Goal: Book appointment/travel/reservation: Register for event/course

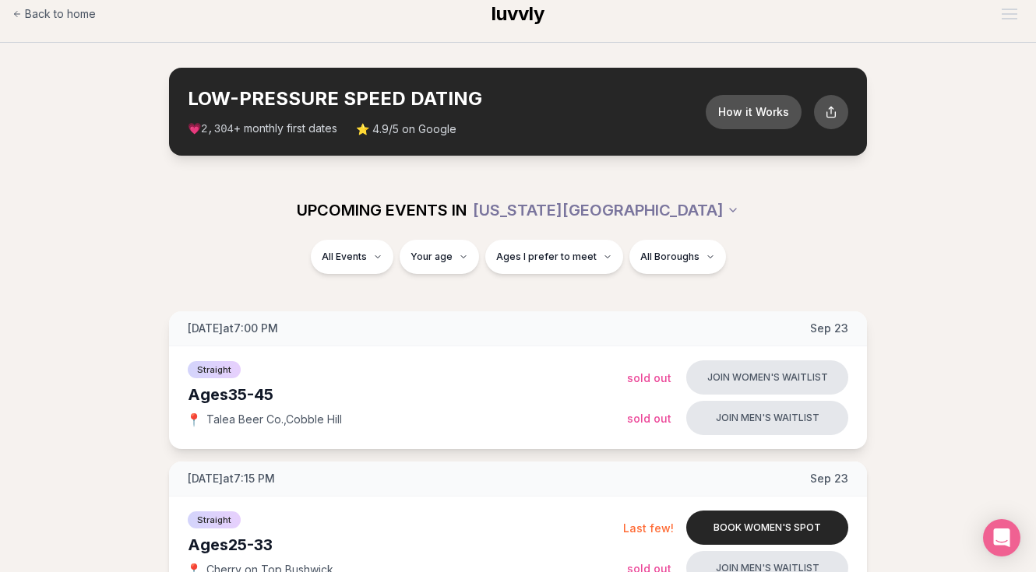
scroll to position [16, 0]
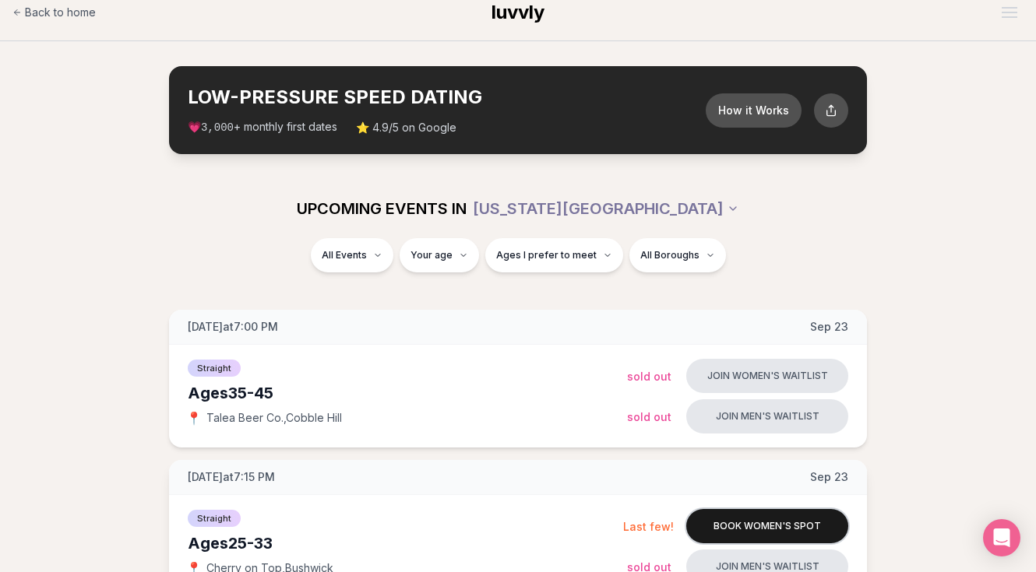
click at [772, 515] on button "Book women's spot" at bounding box center [767, 526] width 162 height 34
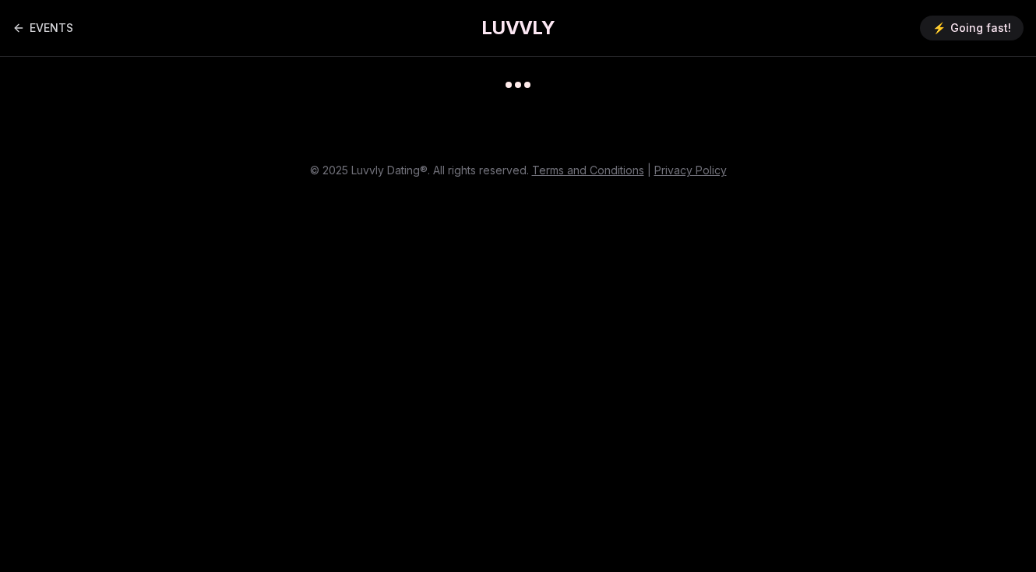
scroll to position [12, 0]
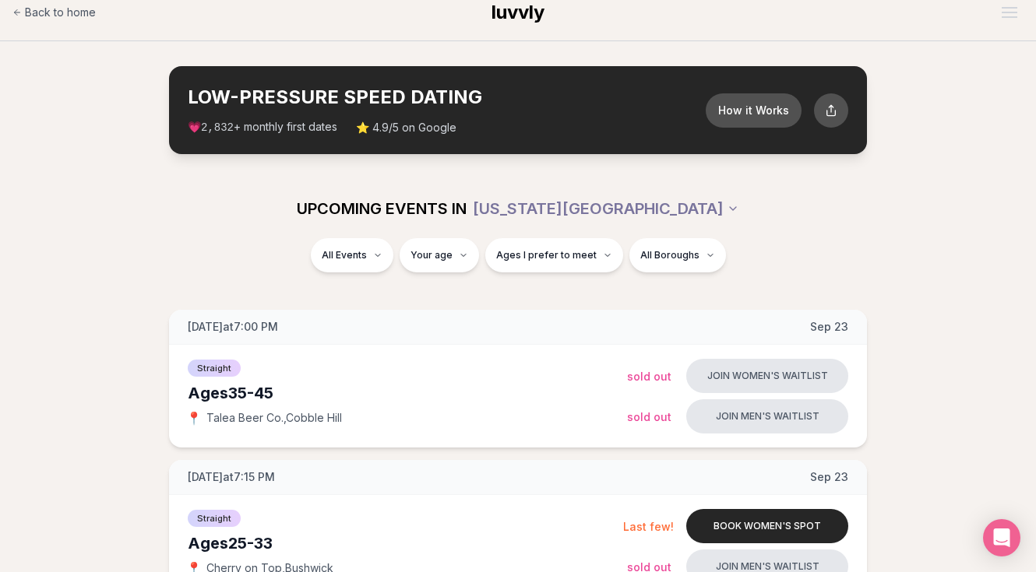
scroll to position [26, 0]
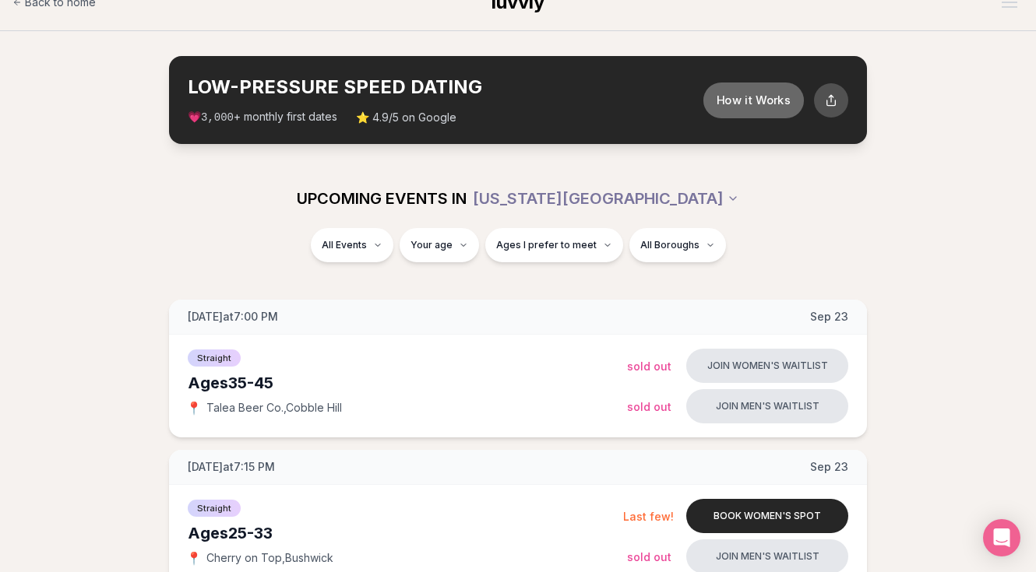
click at [758, 110] on button "How it Works" at bounding box center [753, 100] width 100 height 36
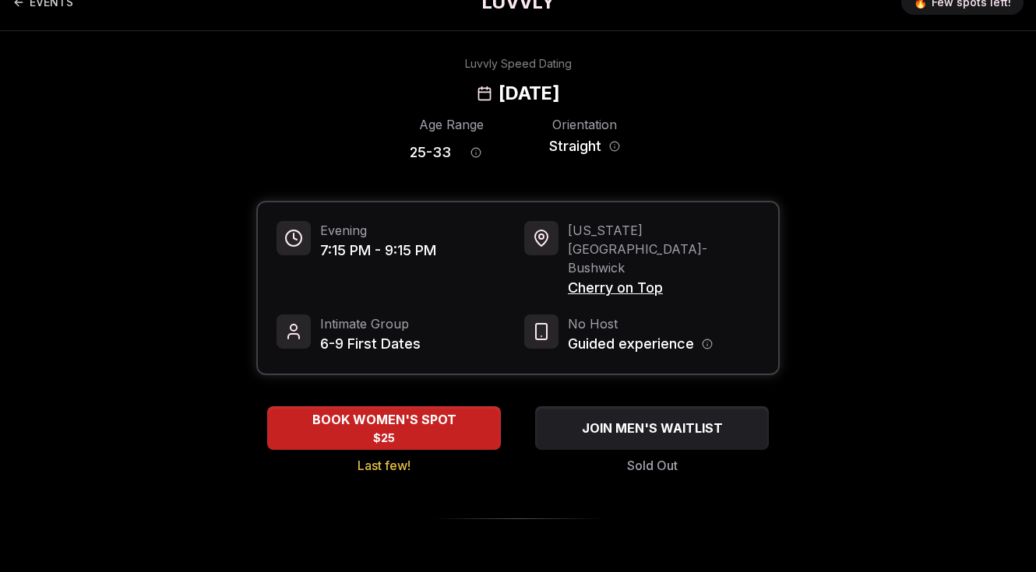
scroll to position [12, 0]
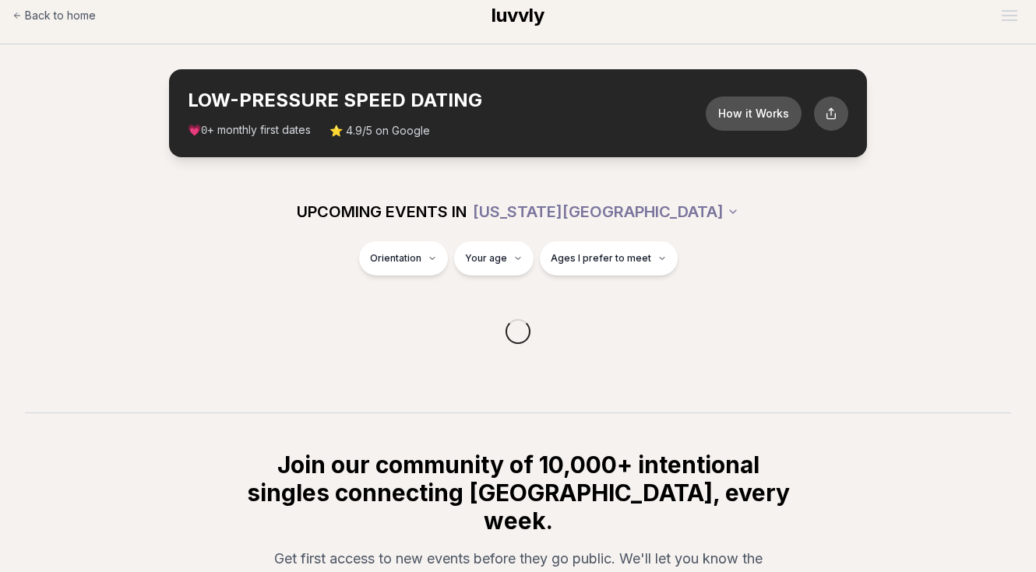
scroll to position [26, 0]
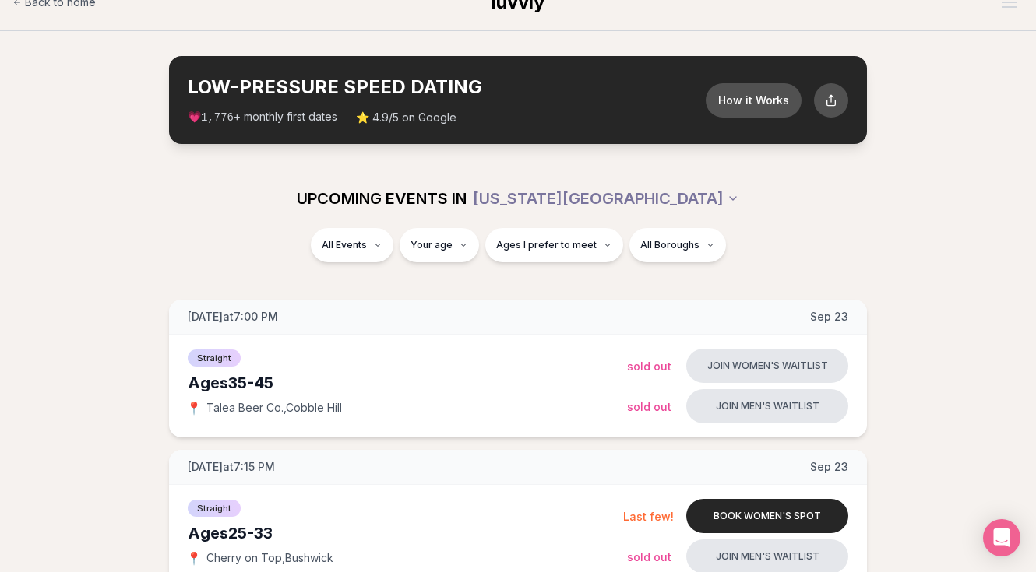
click at [772, 81] on div "LOW-PRESSURE SPEED DATING How it Works 💗 1,776 + monthly first dates ⭐ 4.9/5 on…" at bounding box center [518, 100] width 698 height 88
click at [765, 96] on button "How it Works" at bounding box center [753, 100] width 100 height 36
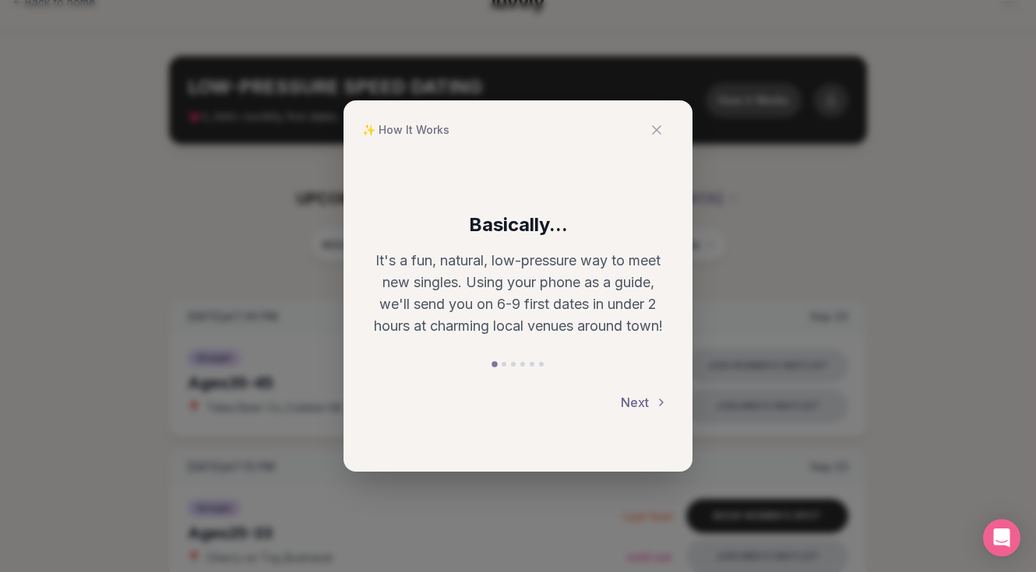
click at [644, 398] on button "Next" at bounding box center [644, 402] width 47 height 34
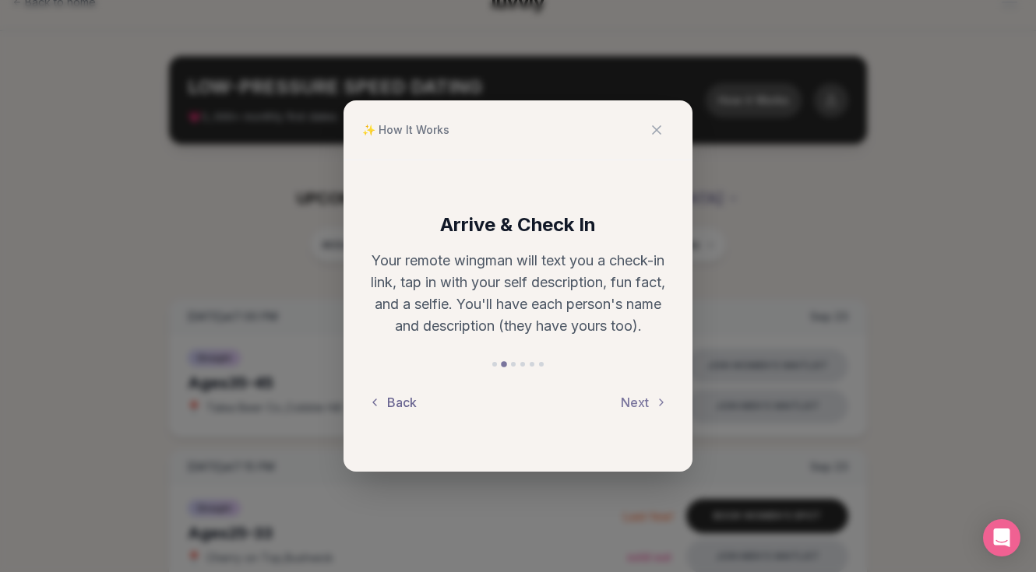
click at [403, 396] on button "Back" at bounding box center [392, 402] width 48 height 34
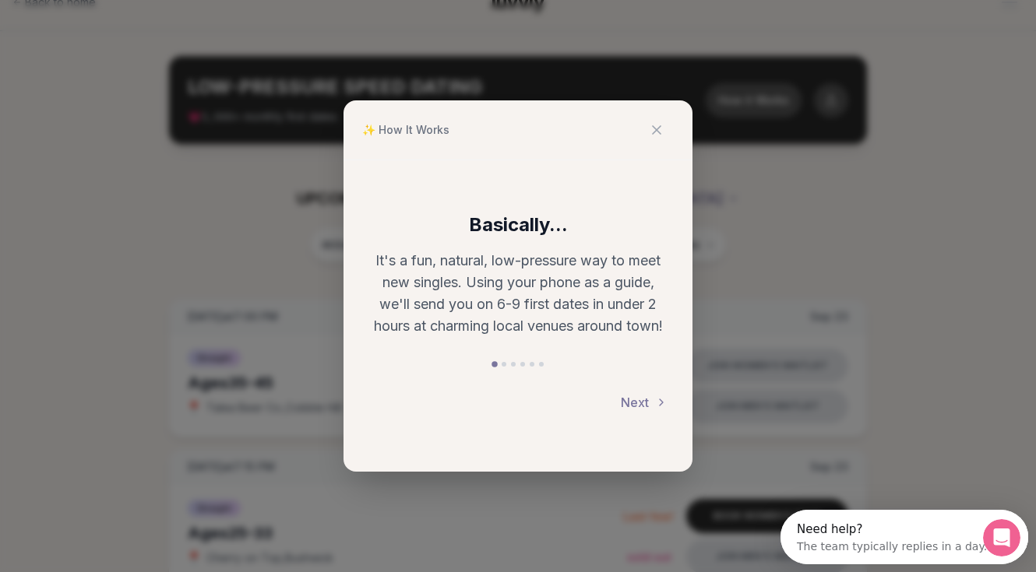
scroll to position [0, 0]
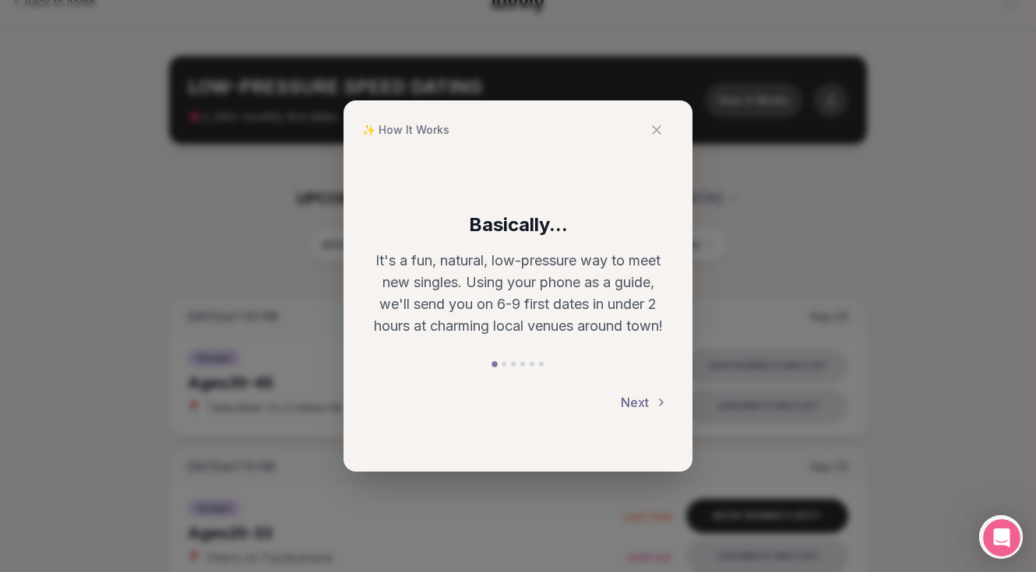
click at [629, 396] on button "Next" at bounding box center [644, 402] width 47 height 34
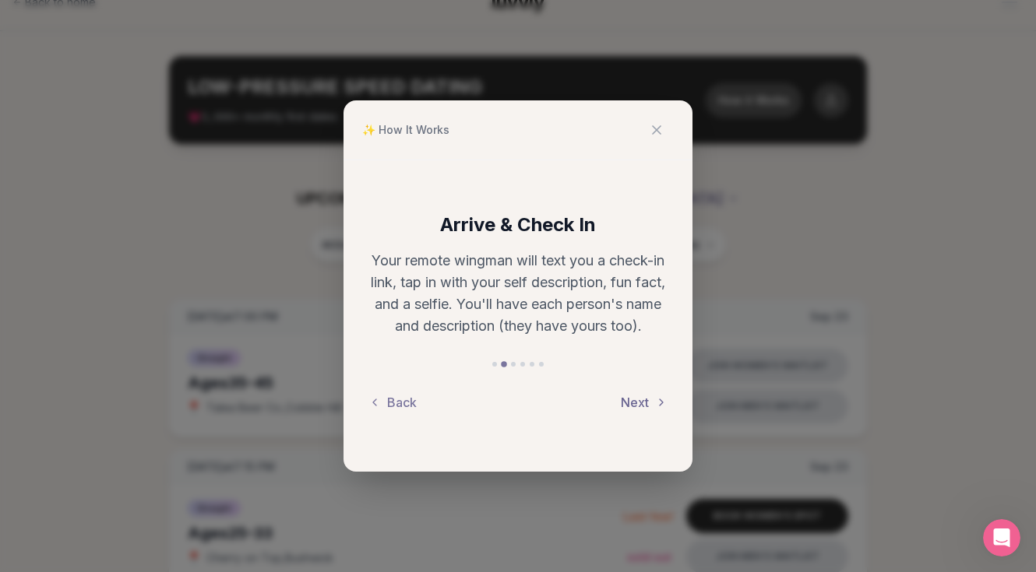
click at [629, 396] on button "Next" at bounding box center [644, 402] width 47 height 34
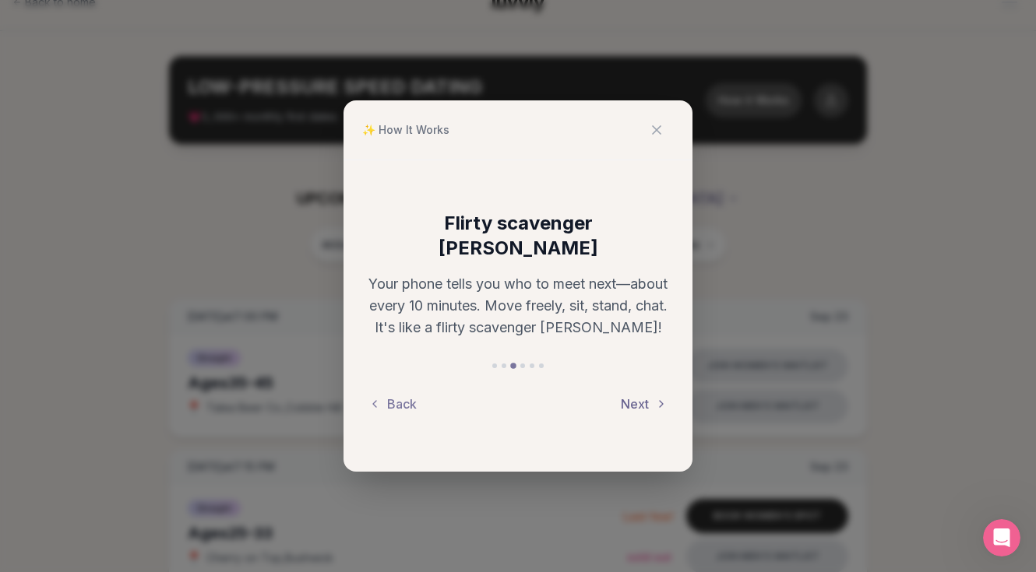
click at [629, 396] on button "Next" at bounding box center [644, 404] width 47 height 34
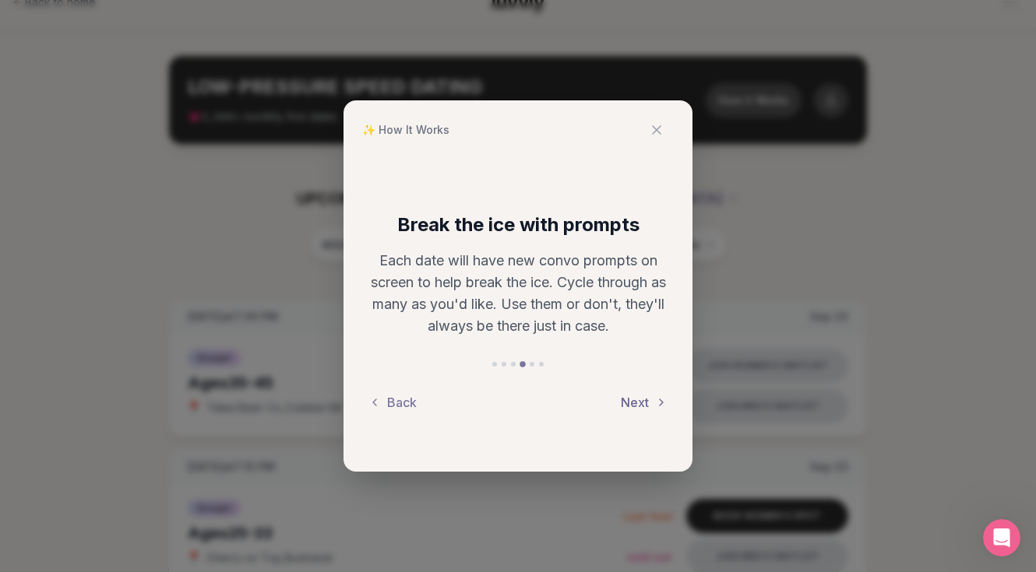
click at [629, 396] on button "Next" at bounding box center [644, 402] width 47 height 34
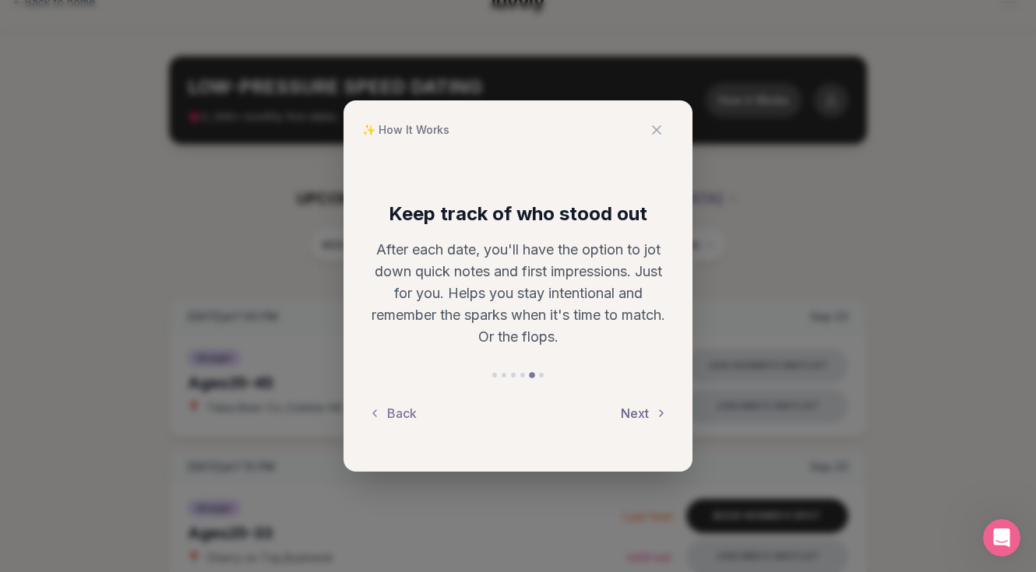
click at [629, 396] on button "Next" at bounding box center [644, 413] width 47 height 34
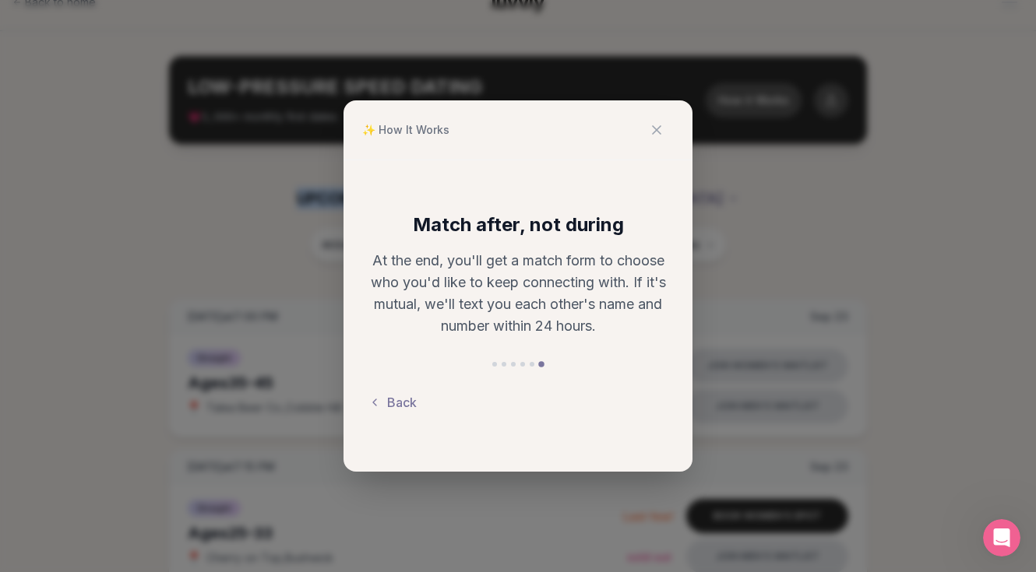
click at [629, 396] on div "Back" at bounding box center [517, 402] width 299 height 34
click at [779, 263] on div "✨ How It Works Match after, not during At the end, you'll get a match form to c…" at bounding box center [518, 286] width 1036 height 572
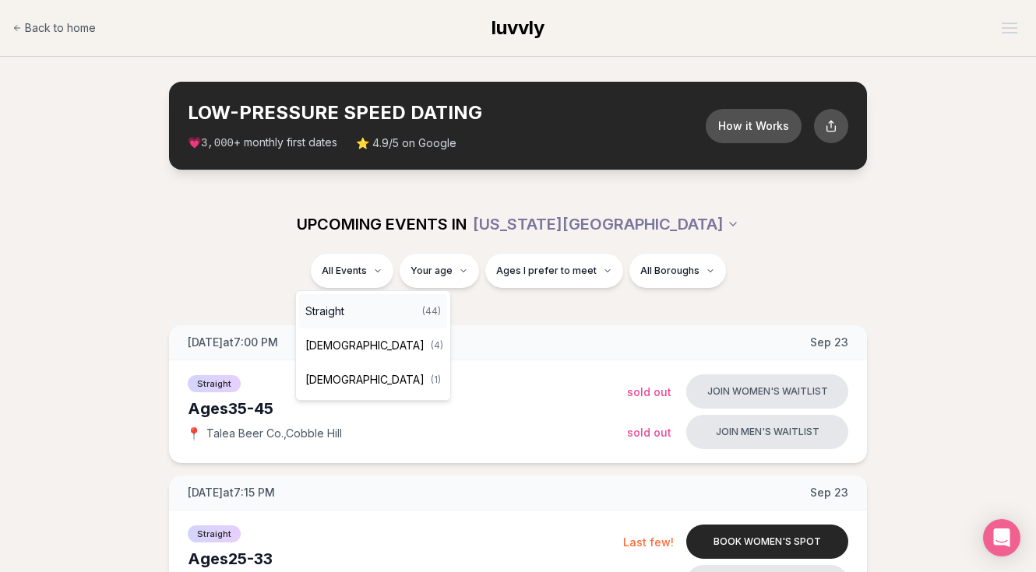
click at [354, 308] on div "Straight ( 44 )" at bounding box center [373, 311] width 148 height 34
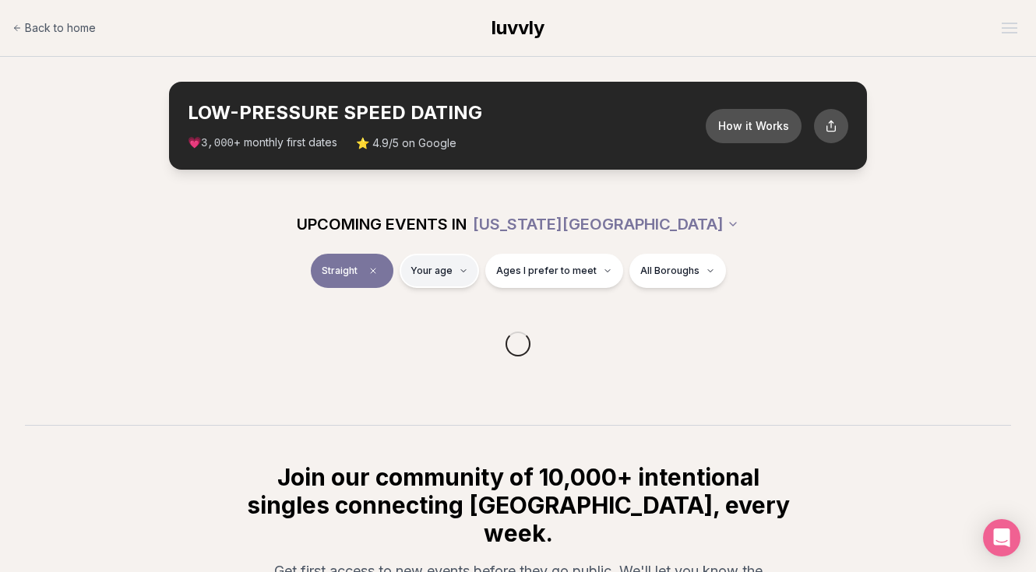
click at [420, 280] on html "Back to home luvvly LOW-PRESSURE SPEED DATING How it Works 💗 3,000 + monthly fi…" at bounding box center [518, 407] width 1036 height 814
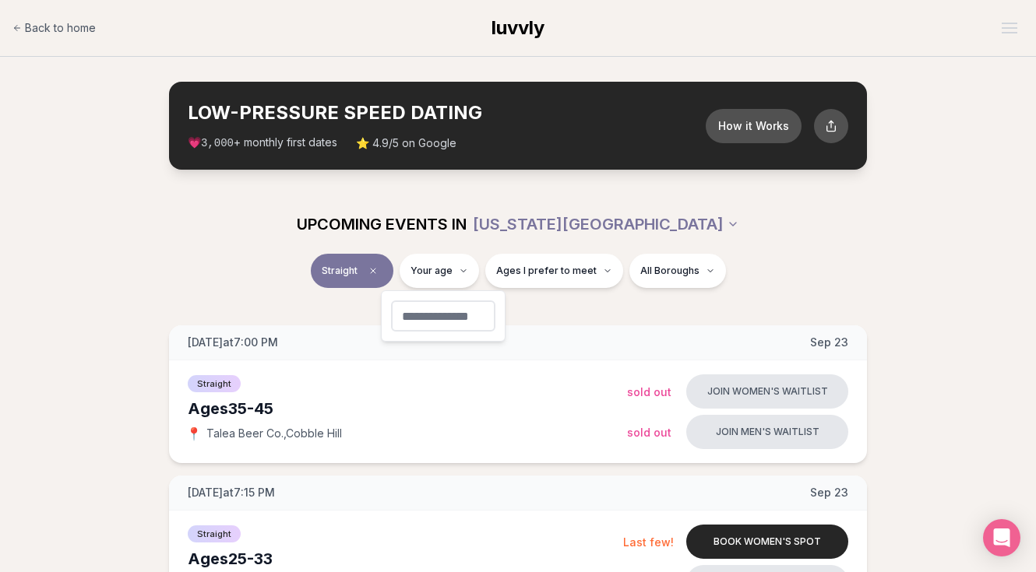
type input "**"
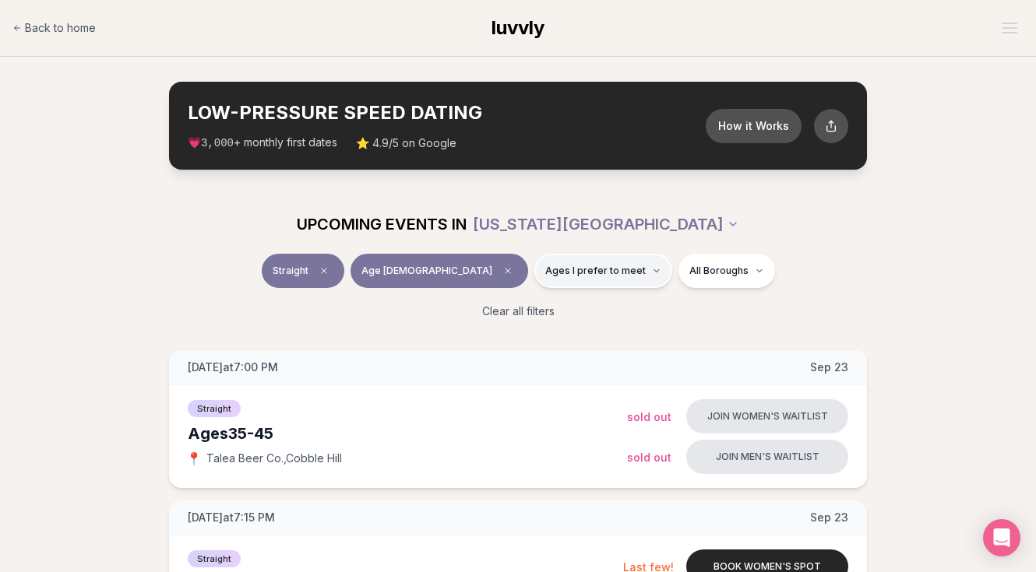
click at [545, 276] on span "Ages I prefer to meet" at bounding box center [595, 271] width 100 height 12
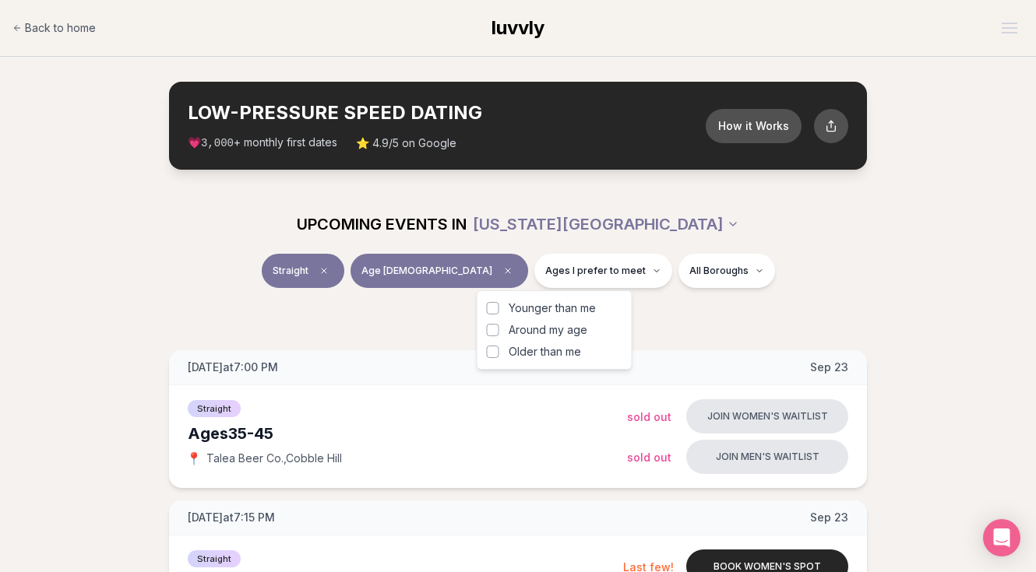
click at [563, 330] on span "Around my age" at bounding box center [547, 330] width 79 height 16
click at [499, 330] on button "Around my age" at bounding box center [493, 330] width 12 height 12
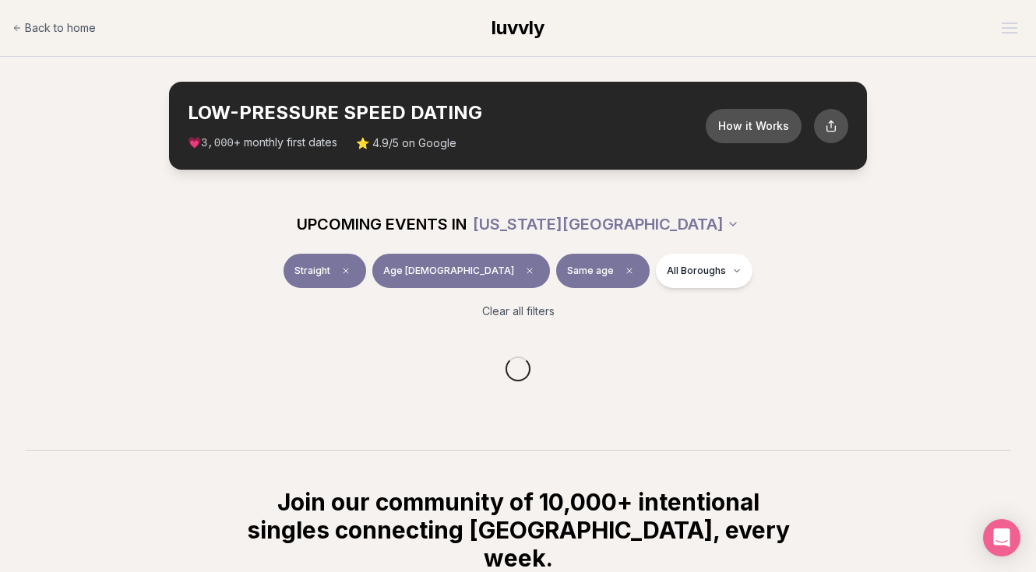
click at [749, 233] on div "UPCOMING EVENTS IN [US_STATE][GEOGRAPHIC_DATA]" at bounding box center [518, 224] width 872 height 34
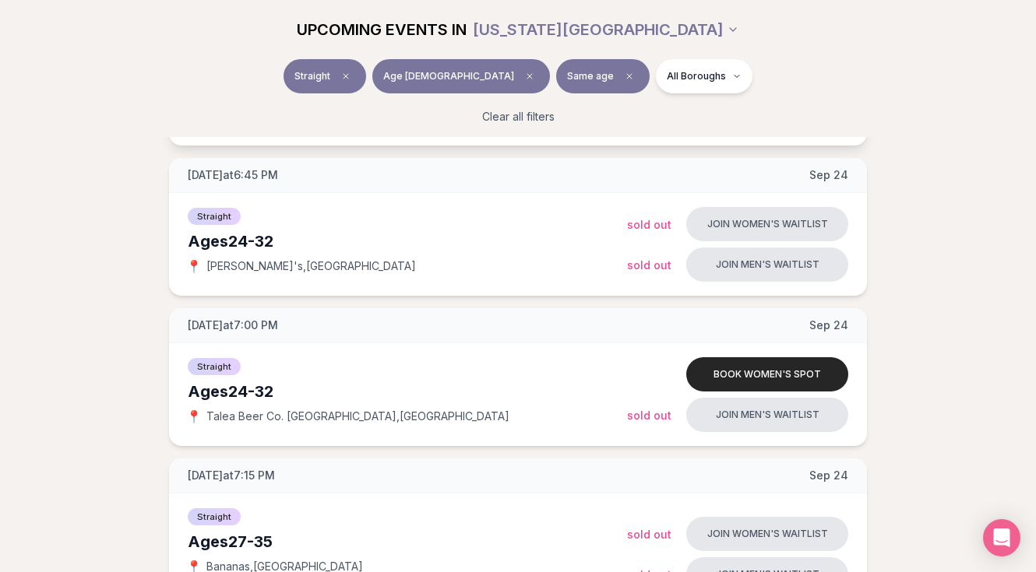
scroll to position [672, 0]
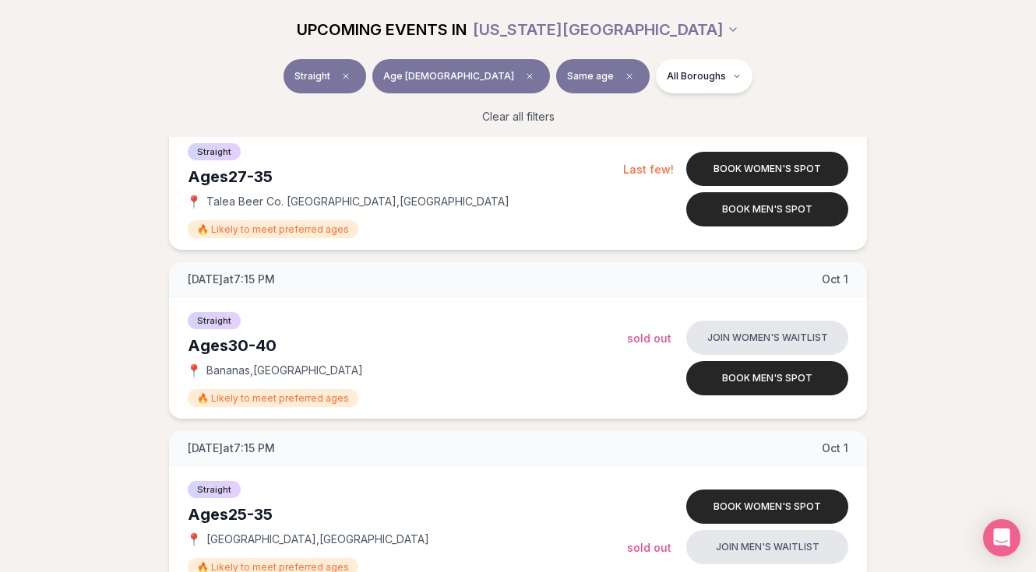
scroll to position [2257, 0]
